Goal: Information Seeking & Learning: Learn about a topic

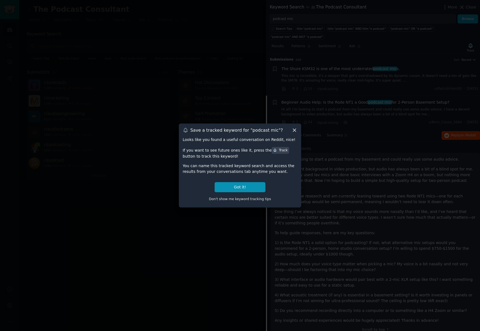
click at [247, 193] on div "Don't show me keyword tracking tips" at bounding box center [240, 197] width 115 height 11
click at [247, 188] on button "Got it!" at bounding box center [240, 187] width 51 height 10
click at [246, 188] on div at bounding box center [240, 165] width 480 height 331
click at [296, 130] on div "24 Comments" at bounding box center [309, 135] width 27 height 13
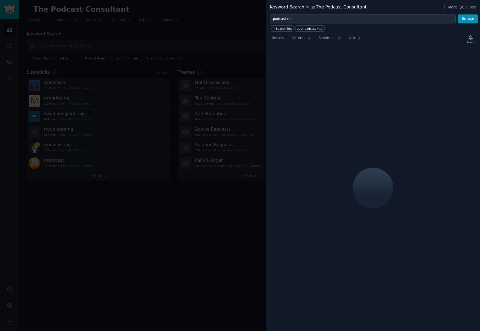
click at [472, 6] on span "Close" at bounding box center [471, 7] width 10 height 6
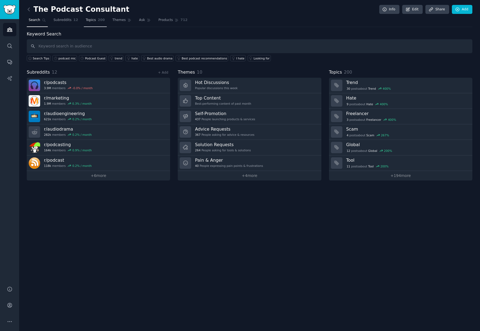
click at [90, 19] on span "Topics" at bounding box center [91, 20] width 10 height 5
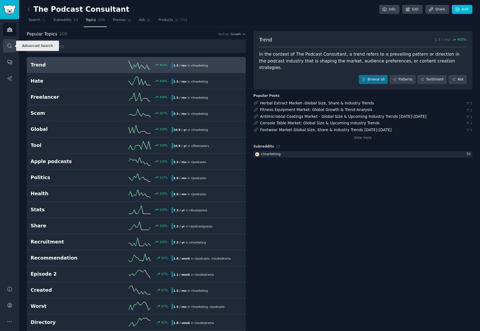
click at [11, 46] on icon "Sidebar" at bounding box center [9, 46] width 4 height 4
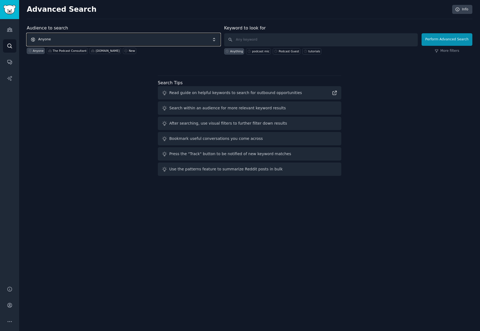
click at [53, 38] on span "Anyone" at bounding box center [124, 39] width 194 height 13
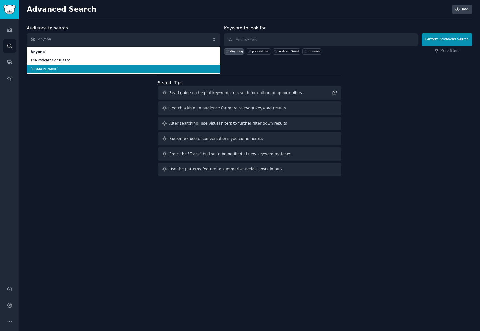
click at [41, 67] on span "[DOMAIN_NAME]" at bounding box center [124, 69] width 186 height 5
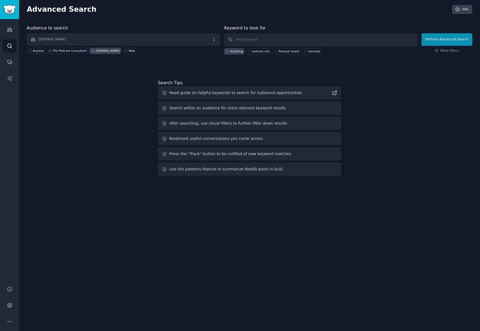
drag, startPoint x: 286, startPoint y: 31, endPoint x: 273, endPoint y: 37, distance: 14.0
click at [286, 31] on div "Keyword to look for Anything podcast mic Podcast Guest tutorials" at bounding box center [321, 40] width 194 height 30
click at [262, 39] on input "text" at bounding box center [321, 39] width 194 height 13
paste input "technical writing"
paste input "content strategy services"
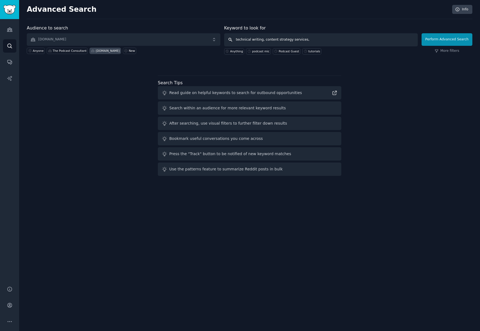
click at [318, 40] on input "technical writing, content strategy services," at bounding box center [321, 39] width 194 height 13
paste input "content creation agency"
click at [364, 41] on input "technical writing, content strategy services, content creation agency," at bounding box center [321, 39] width 194 height 13
paste input "technical writing examples"
type input "technical writing, content strategy services, content creation agency, technica…"
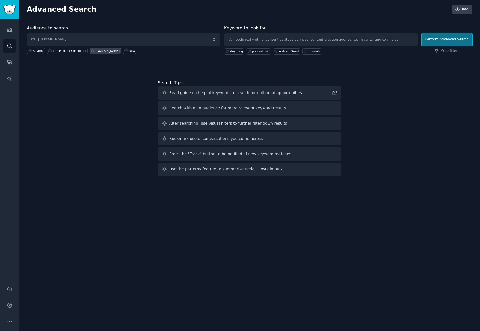
click at [451, 43] on button "Perform Advanced Search" at bounding box center [446, 39] width 51 height 13
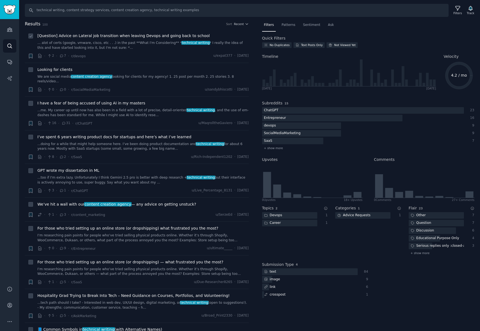
click at [122, 35] on span "[Question] Advice on Lateral job transition when leaving Devops and going back …" at bounding box center [123, 36] width 172 height 6
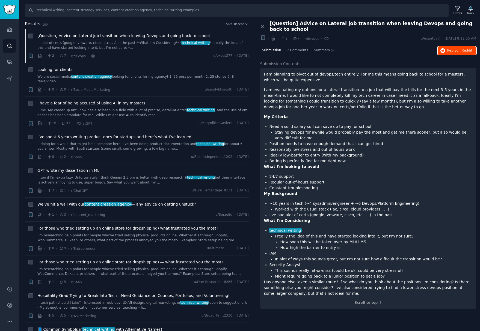
click at [464, 49] on span "on Reddit" at bounding box center [464, 51] width 16 height 4
click at [119, 108] on link "...me. My career up until now has also been in a field with a lot of precise, d…" at bounding box center [142, 113] width 211 height 10
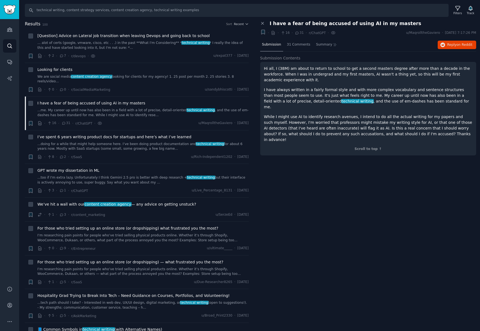
click at [360, 121] on p "While I might use AI to identify research avenues, I intend to do all the actua…" at bounding box center [368, 128] width 209 height 29
click at [460, 46] on span "on Reddit" at bounding box center [464, 45] width 16 height 4
click at [238, 23] on span "Recent" at bounding box center [239, 24] width 10 height 4
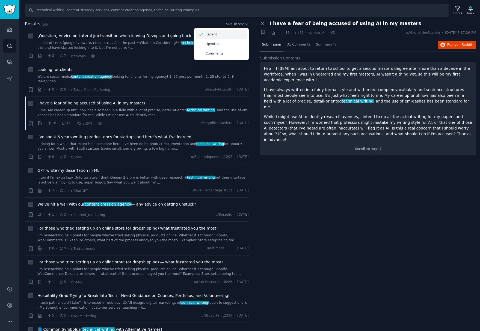
click at [214, 34] on p "Recent" at bounding box center [211, 34] width 11 height 5
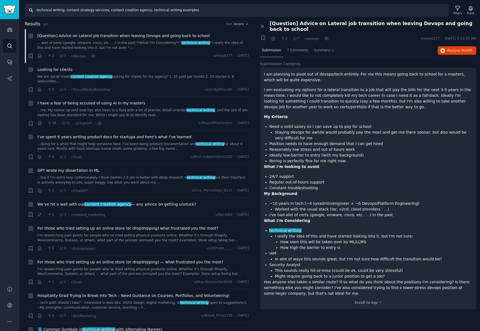
click at [221, 11] on input "technical writing, content strategy services, content creation agency, technica…" at bounding box center [237, 10] width 424 height 13
click at [11, 9] on img "Sidebar" at bounding box center [9, 10] width 13 height 10
